Goal: Find specific page/section: Find specific page/section

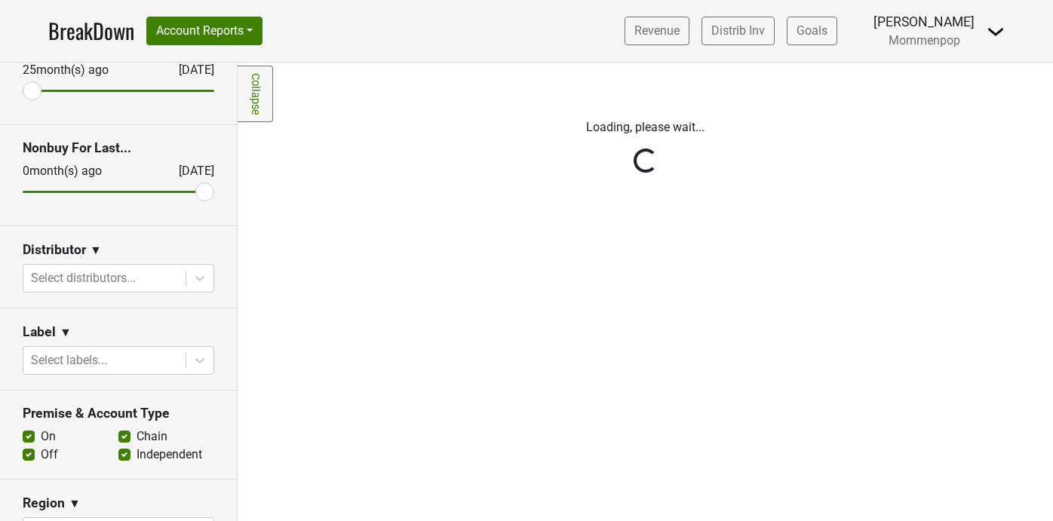
scroll to position [100, 0]
click at [201, 282] on div "Reset filters Purchased Within Last... [DATE] [DATE] Nonbuy For Last... [DATE] …" at bounding box center [119, 292] width 238 height 458
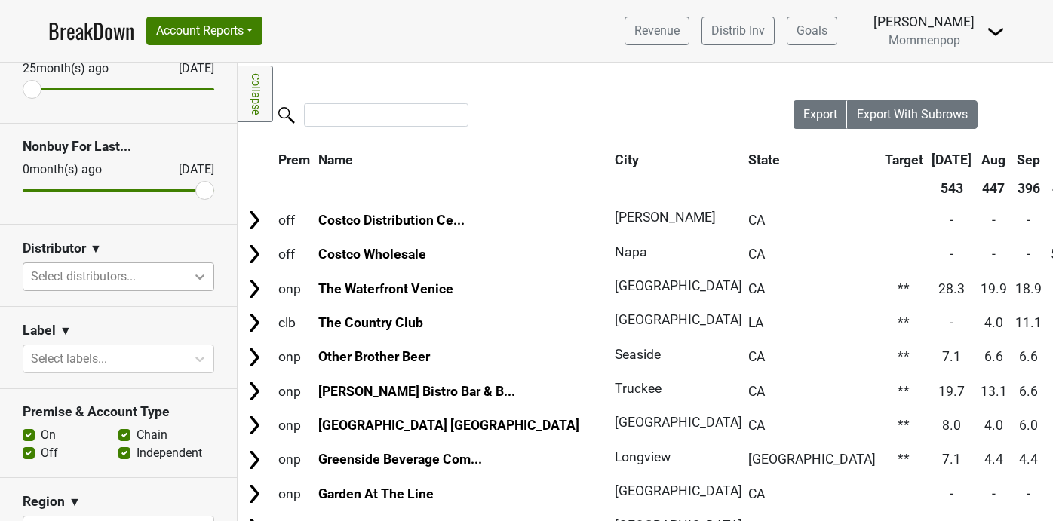
click at [199, 278] on icon at bounding box center [199, 276] width 9 height 5
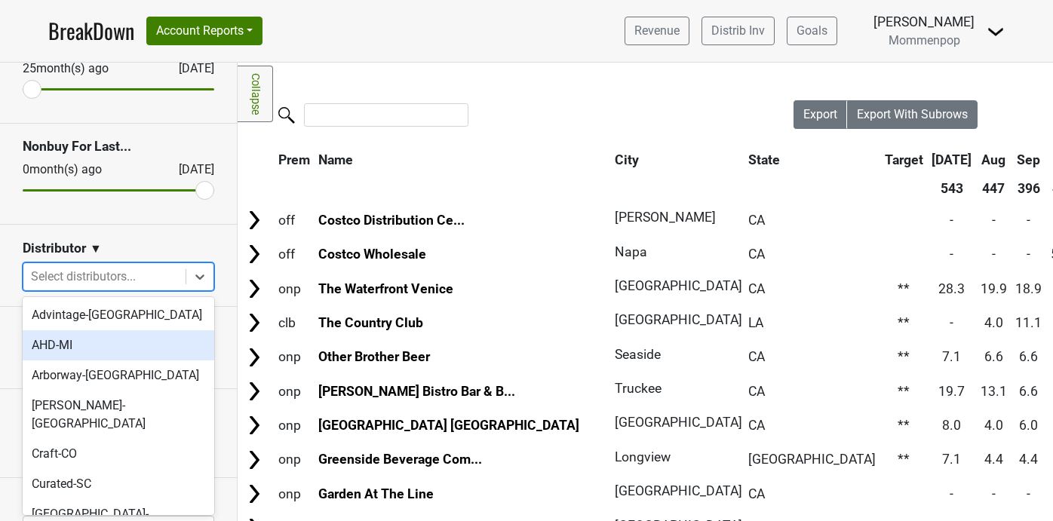
scroll to position [481, 0]
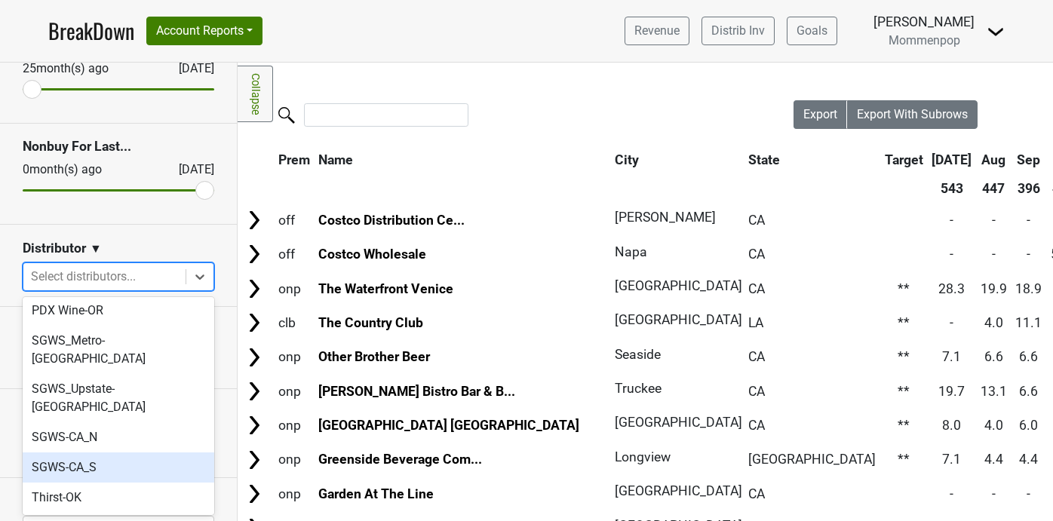
click at [149, 452] on div "SGWS-CA_S" at bounding box center [119, 467] width 192 height 30
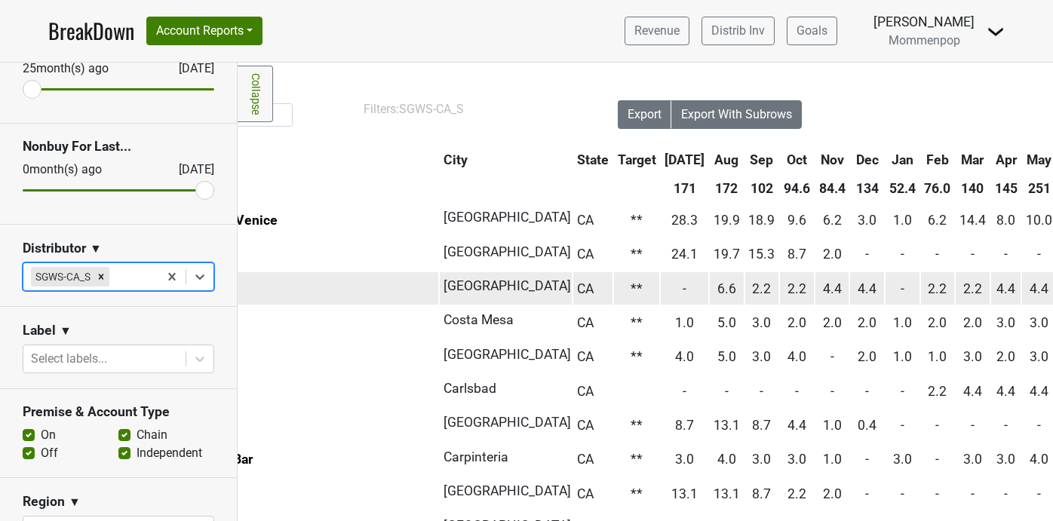
scroll to position [0, 0]
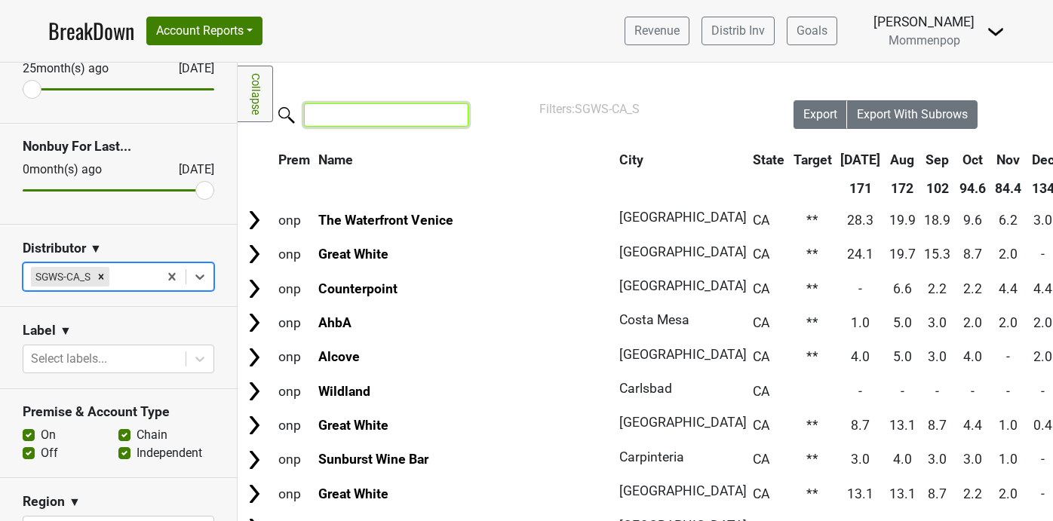
click at [385, 120] on input "search" at bounding box center [386, 114] width 164 height 23
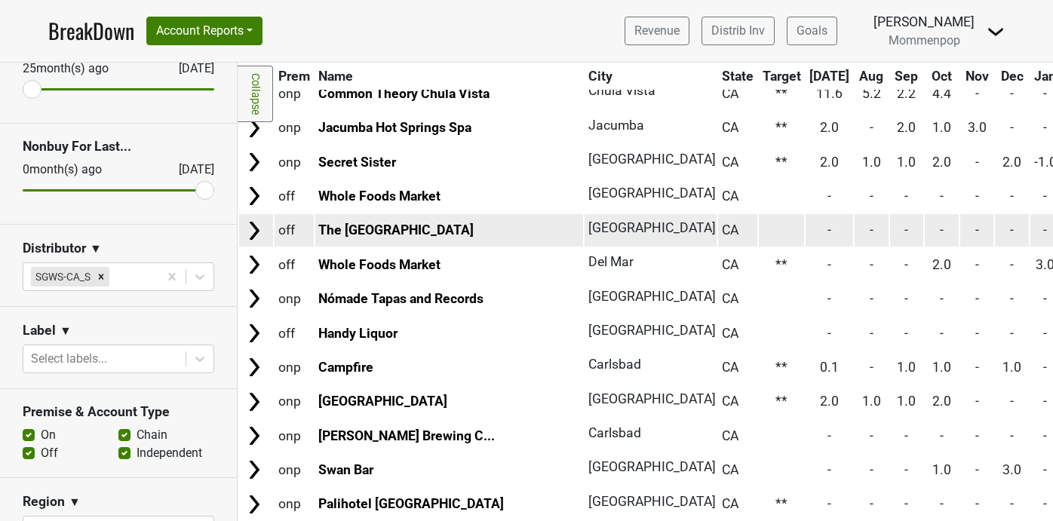
scroll to position [226, 0]
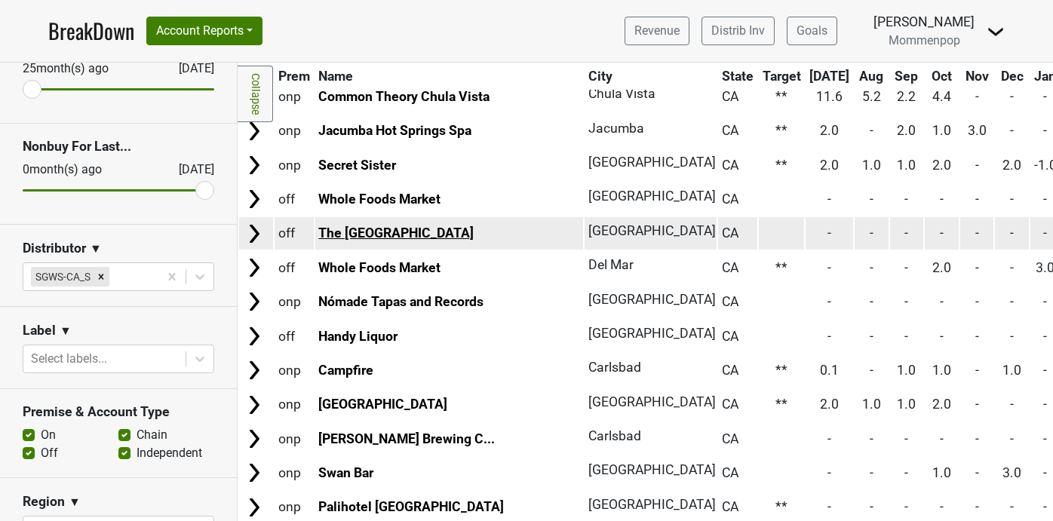
click at [397, 229] on link "The [GEOGRAPHIC_DATA]" at bounding box center [395, 232] width 155 height 15
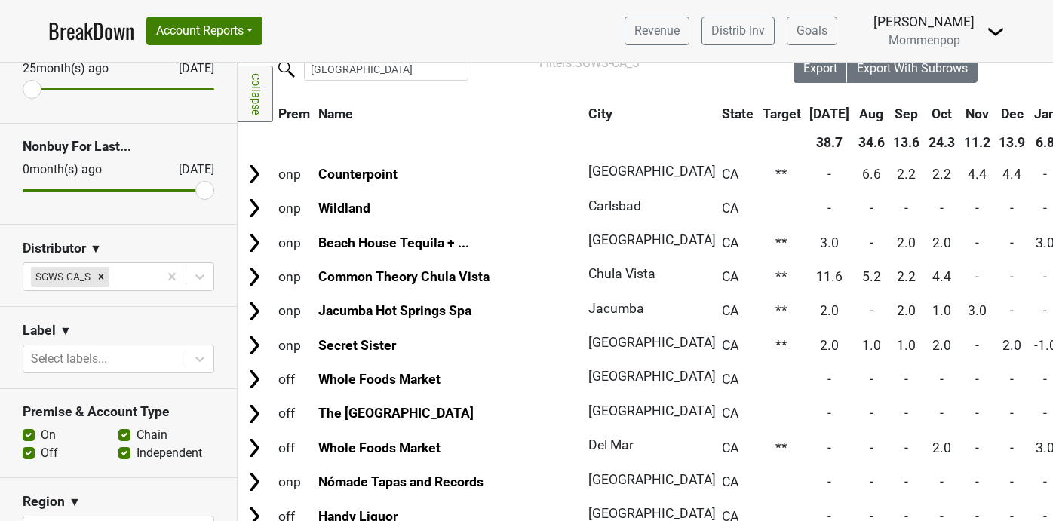
scroll to position [0, 0]
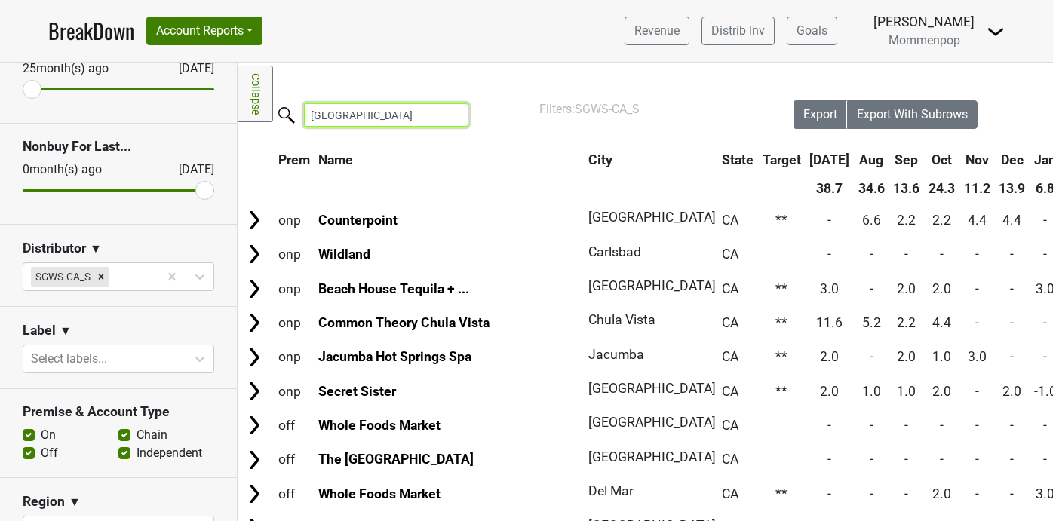
click at [391, 115] on input "[GEOGRAPHIC_DATA]" at bounding box center [386, 114] width 164 height 23
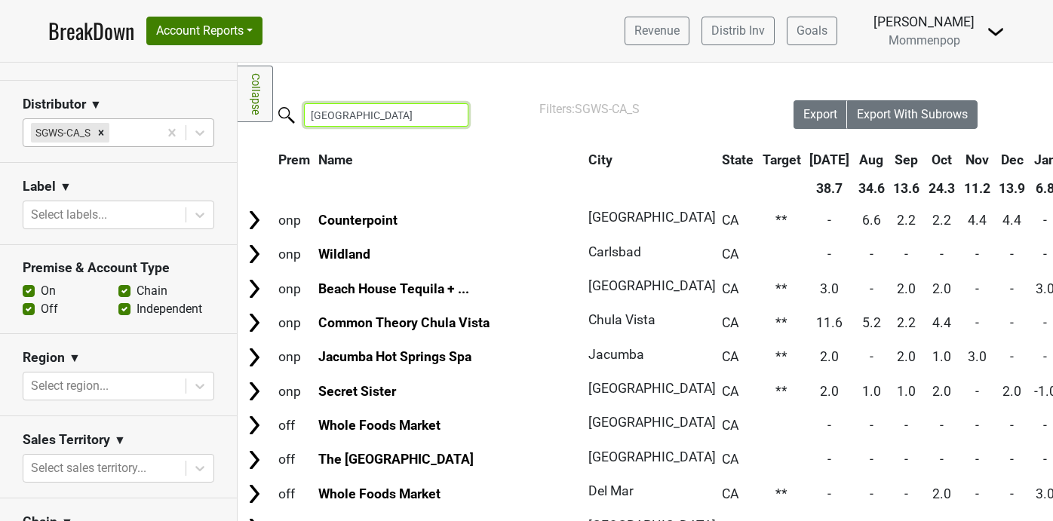
scroll to position [238, 0]
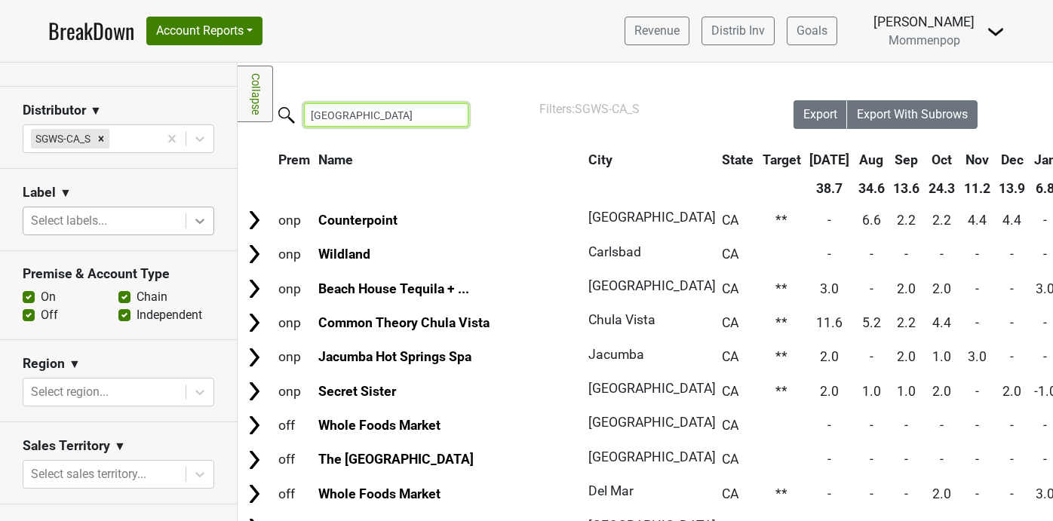
type input "[GEOGRAPHIC_DATA]"
click at [203, 220] on icon at bounding box center [199, 220] width 15 height 15
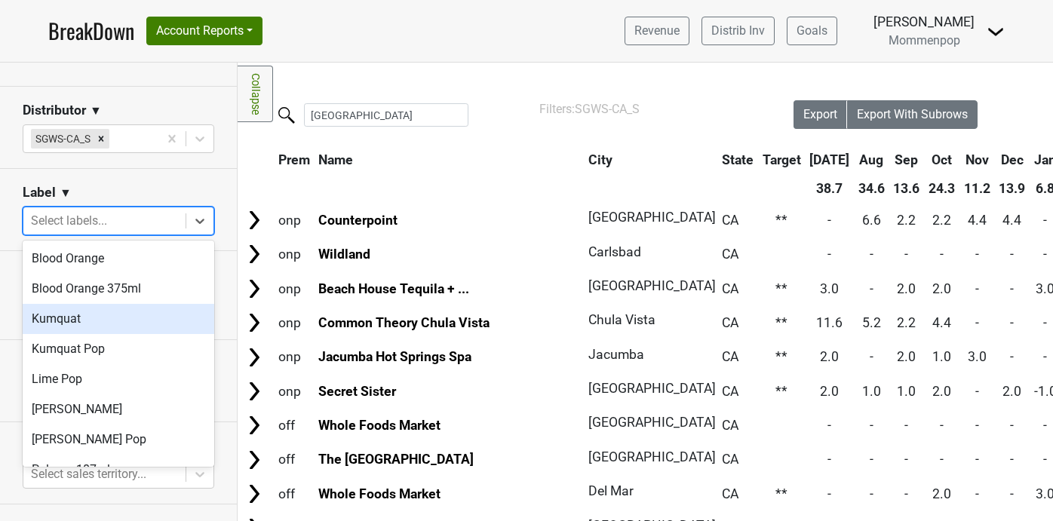
scroll to position [202, 0]
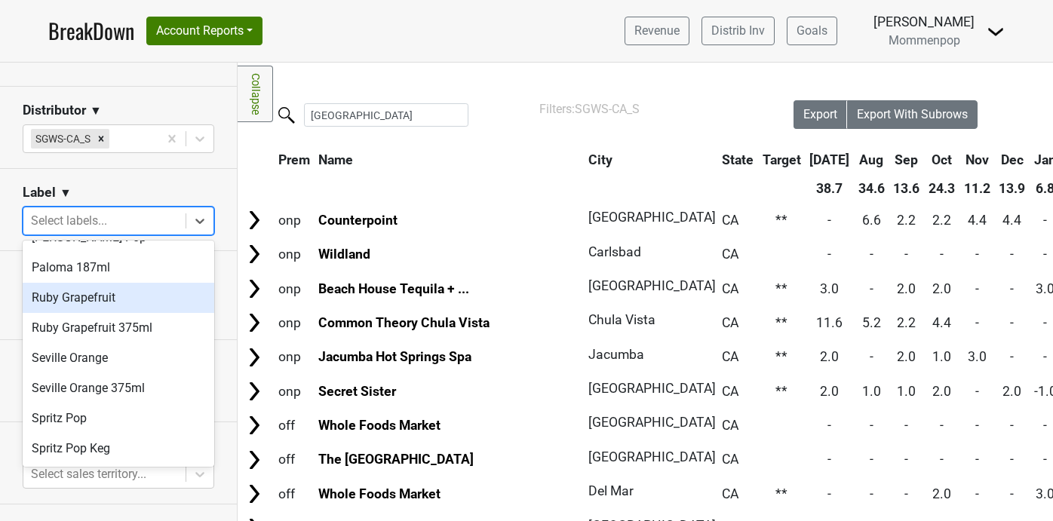
click at [133, 299] on div "Ruby Grapefruit" at bounding box center [119, 298] width 192 height 30
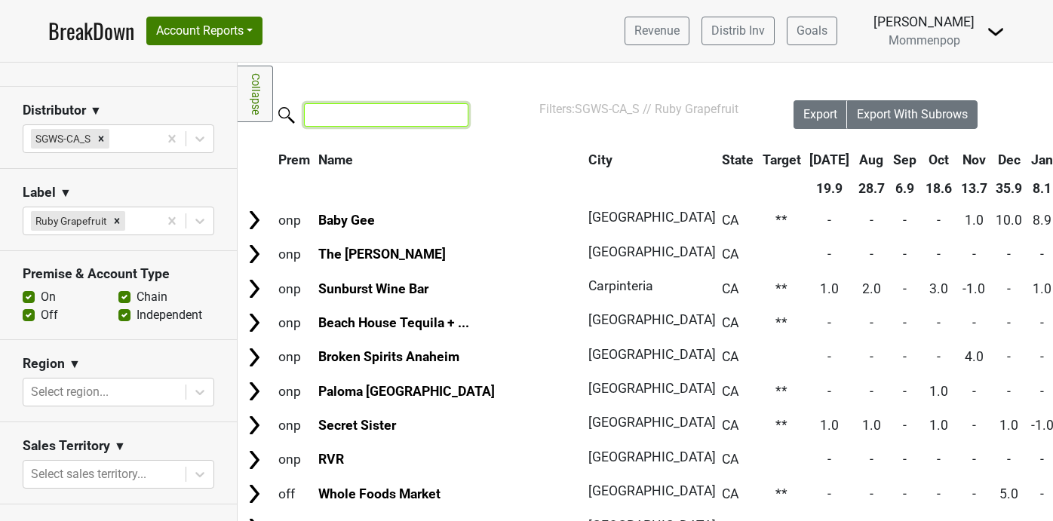
click at [362, 103] on input "search" at bounding box center [386, 114] width 164 height 23
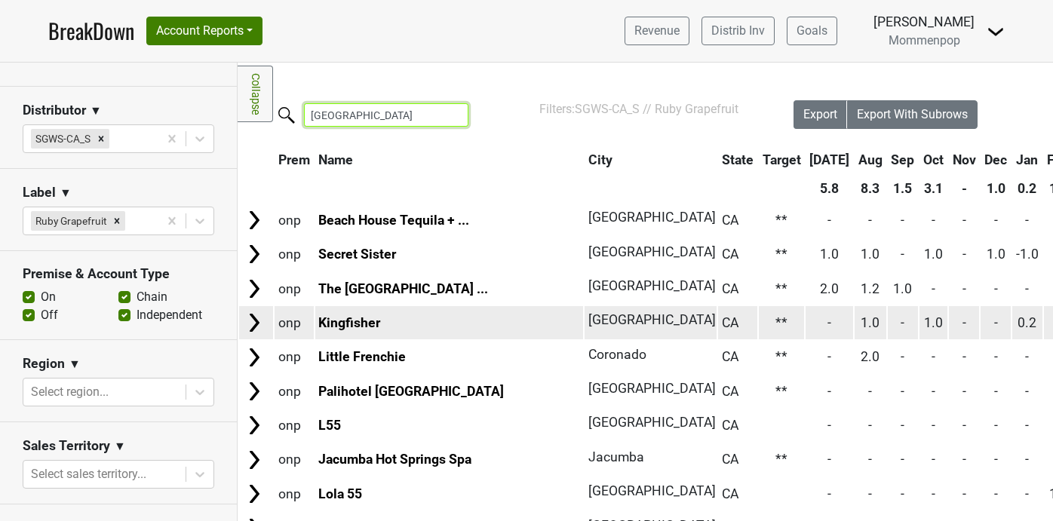
type input "[GEOGRAPHIC_DATA]"
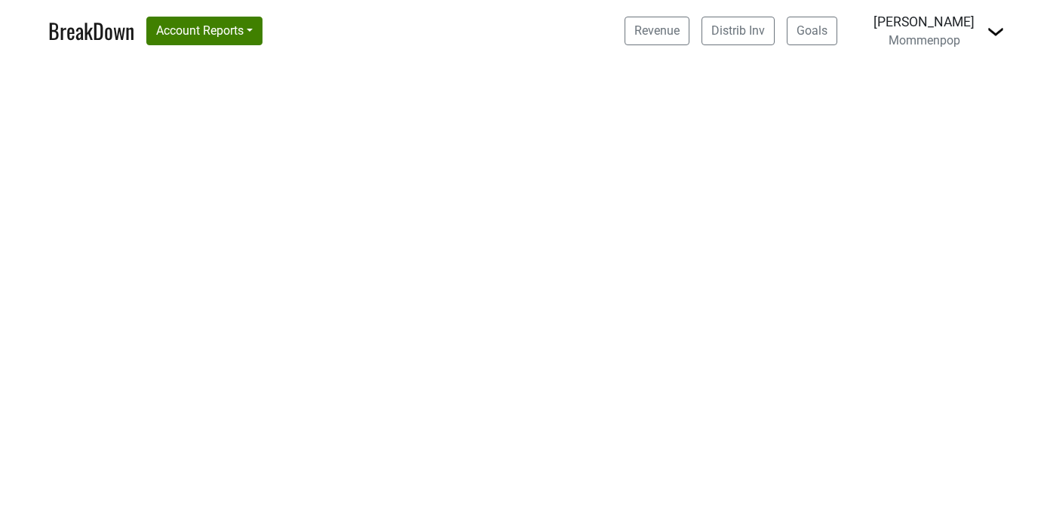
select select "CA"
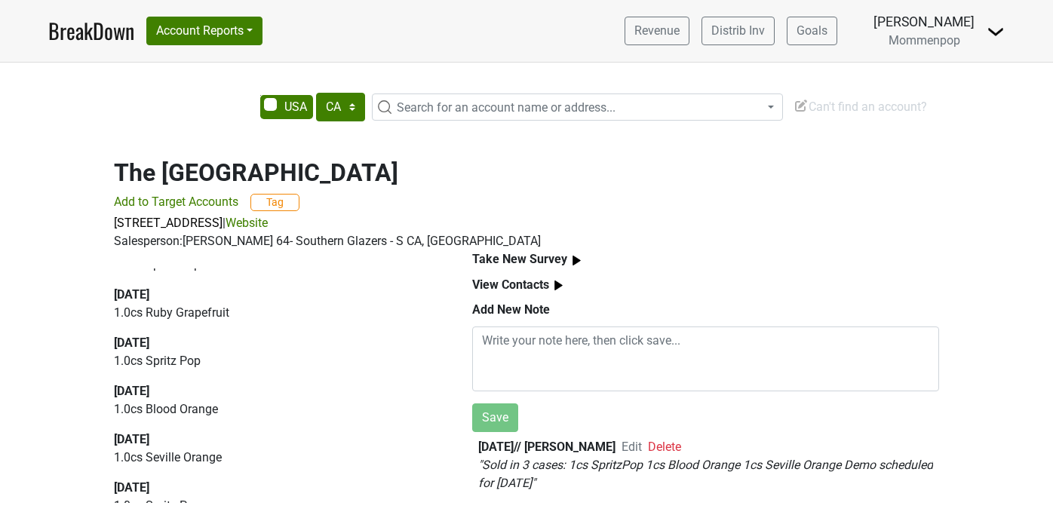
scroll to position [75, 0]
